Goal: Information Seeking & Learning: Learn about a topic

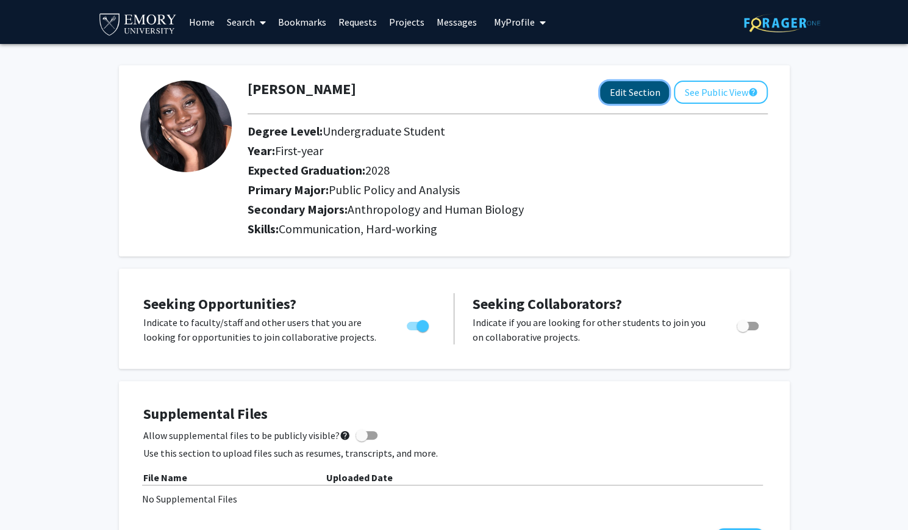
click at [630, 92] on button "Edit Section" at bounding box center [634, 92] width 69 height 23
select select "first-year"
select select "2028"
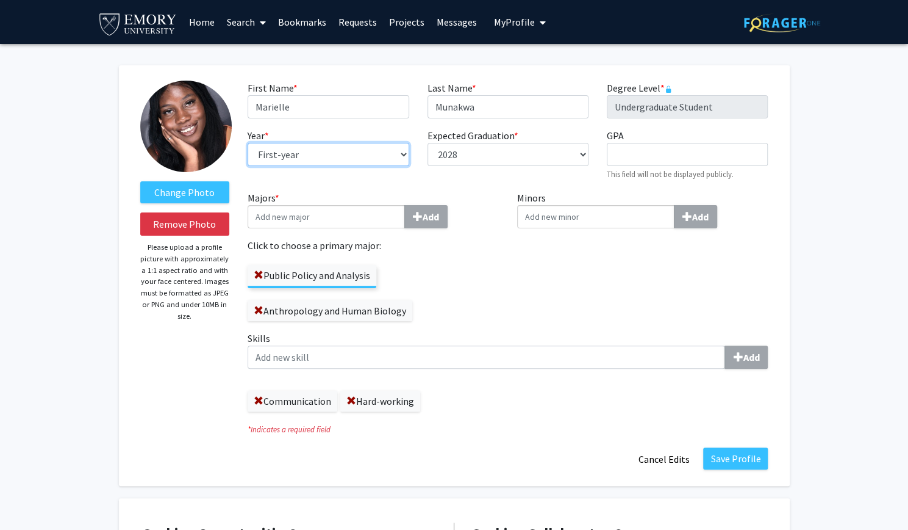
click at [387, 156] on select "--- First-year Sophomore Junior Senior Postbaccalaureate Certificate" at bounding box center [328, 154] width 161 height 23
select select "sophomore"
click at [248, 143] on select "--- First-year Sophomore Junior Senior Postbaccalaureate Certificate" at bounding box center [328, 154] width 161 height 23
click at [490, 202] on label "Majors * Add" at bounding box center [373, 209] width 251 height 38
click at [405, 205] on input "Majors * Add" at bounding box center [326, 216] width 157 height 23
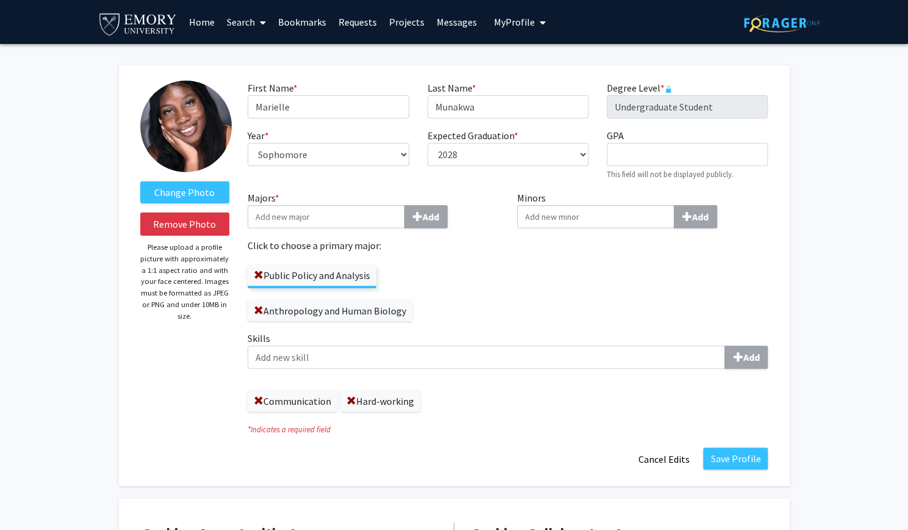
click at [514, 27] on span "My Profile" at bounding box center [514, 22] width 41 height 12
click at [200, 28] on link "Home" at bounding box center [202, 22] width 38 height 43
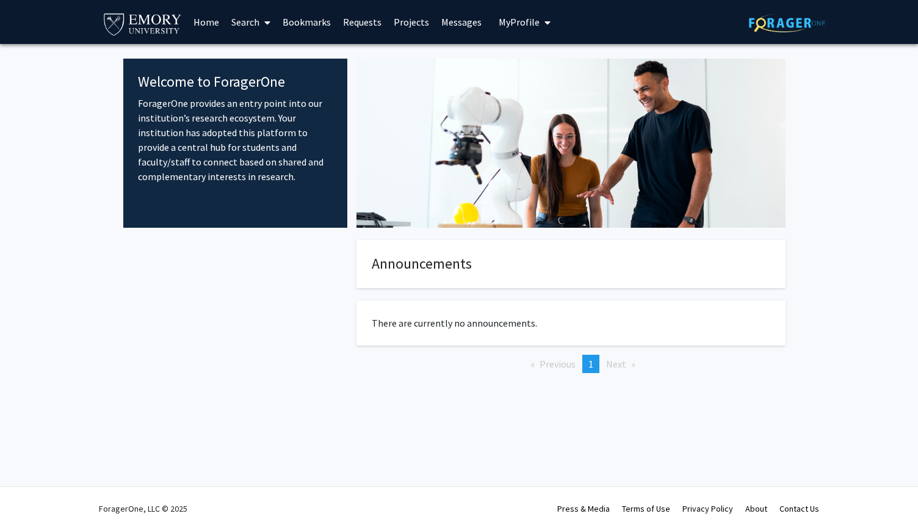
click at [251, 23] on link "Search" at bounding box center [250, 22] width 51 height 43
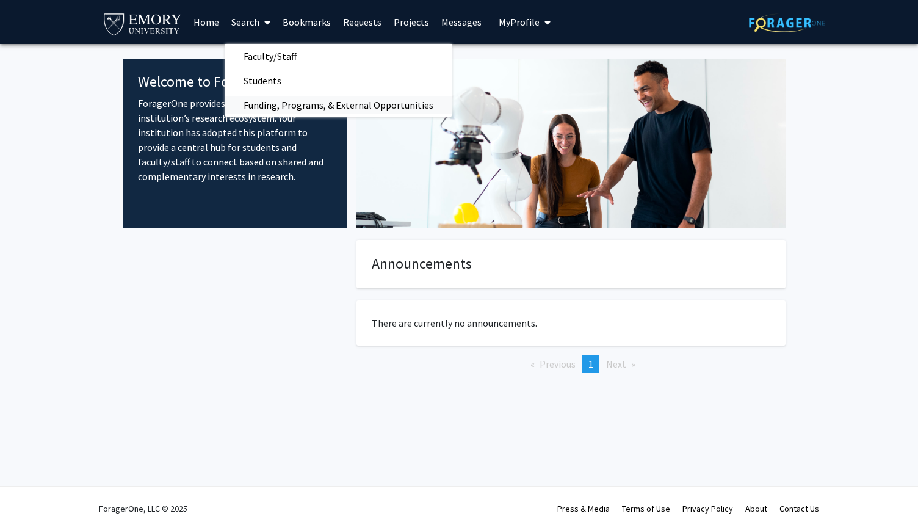
click at [279, 107] on span "Funding, Programs, & External Opportunities" at bounding box center [338, 105] width 226 height 24
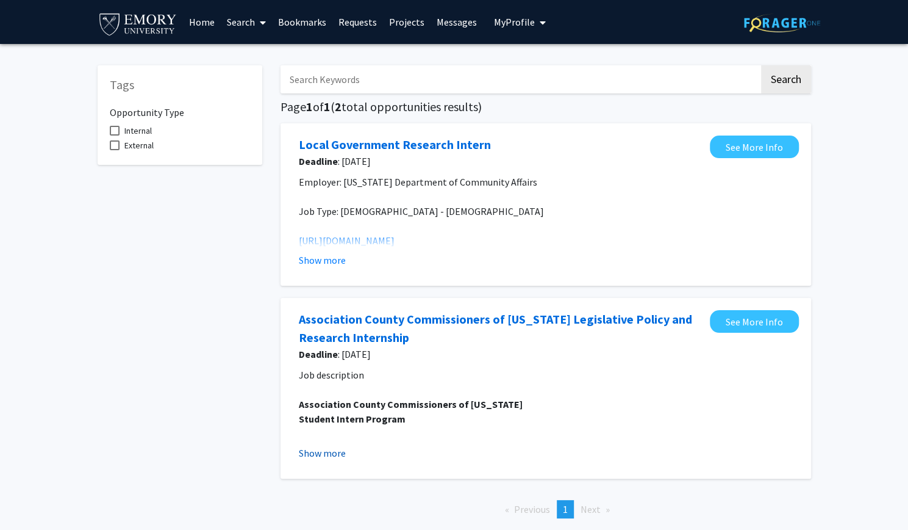
click at [335, 451] on button "Show more" at bounding box center [322, 452] width 47 height 15
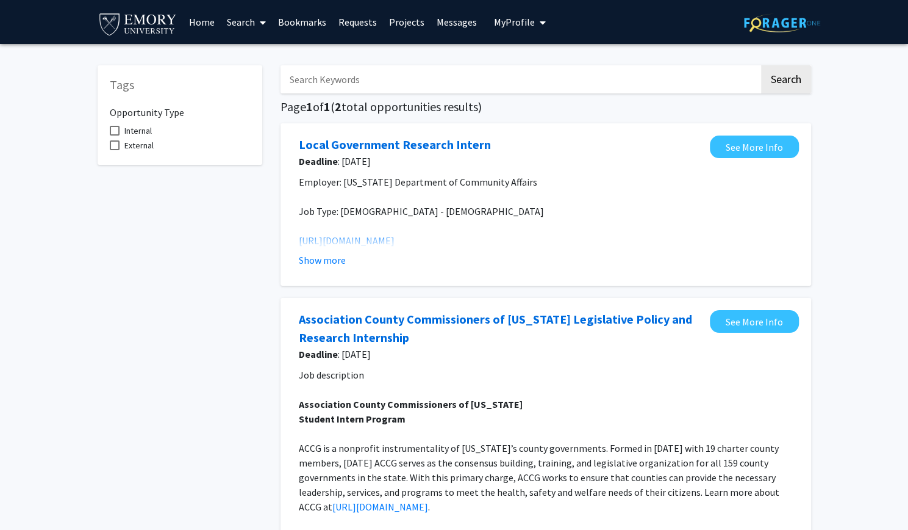
click at [256, 22] on span at bounding box center [260, 22] width 11 height 43
click at [275, 57] on span "Faculty/Staff" at bounding box center [266, 56] width 90 height 24
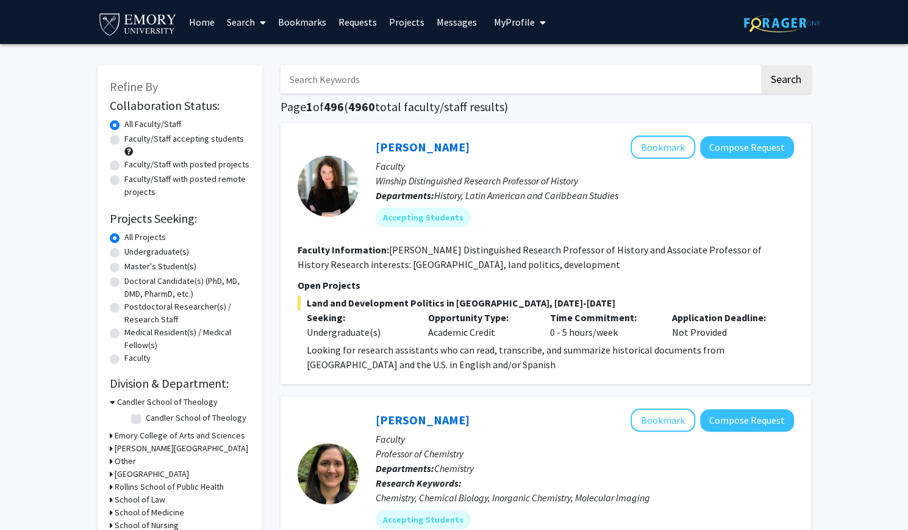
click at [396, 372] on div "[PERSON_NAME] Bookmark Compose Request Faculty [PERSON_NAME] Distinguished Rese…" at bounding box center [546, 253] width 531 height 260
click at [124, 250] on label "Undergraduate(s)" at bounding box center [156, 251] width 65 height 13
click at [124, 250] on input "Undergraduate(s)" at bounding box center [128, 249] width 8 height 8
radio input "true"
